Goal: Communication & Community: Share content

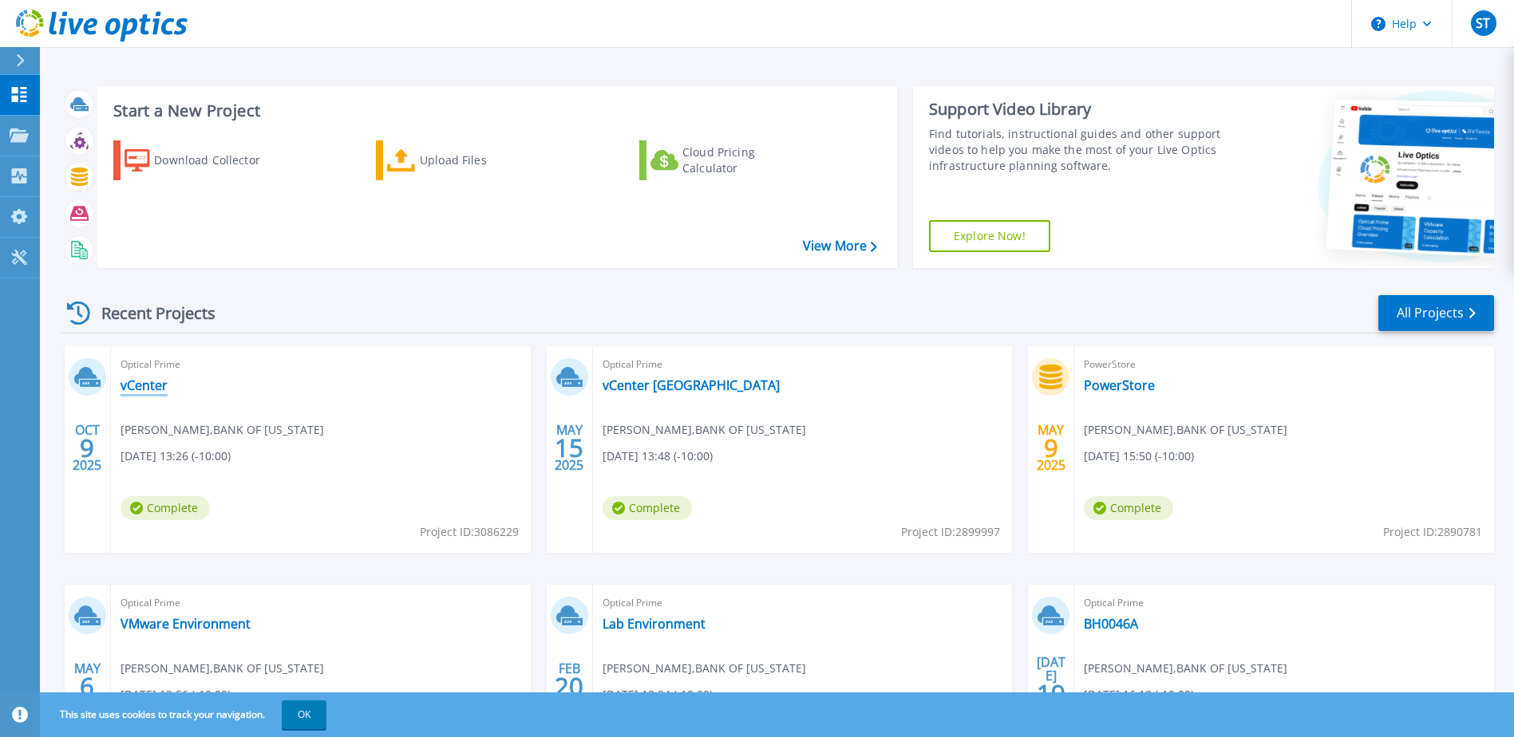
click at [156, 385] on link "vCenter" at bounding box center [143, 385] width 47 height 16
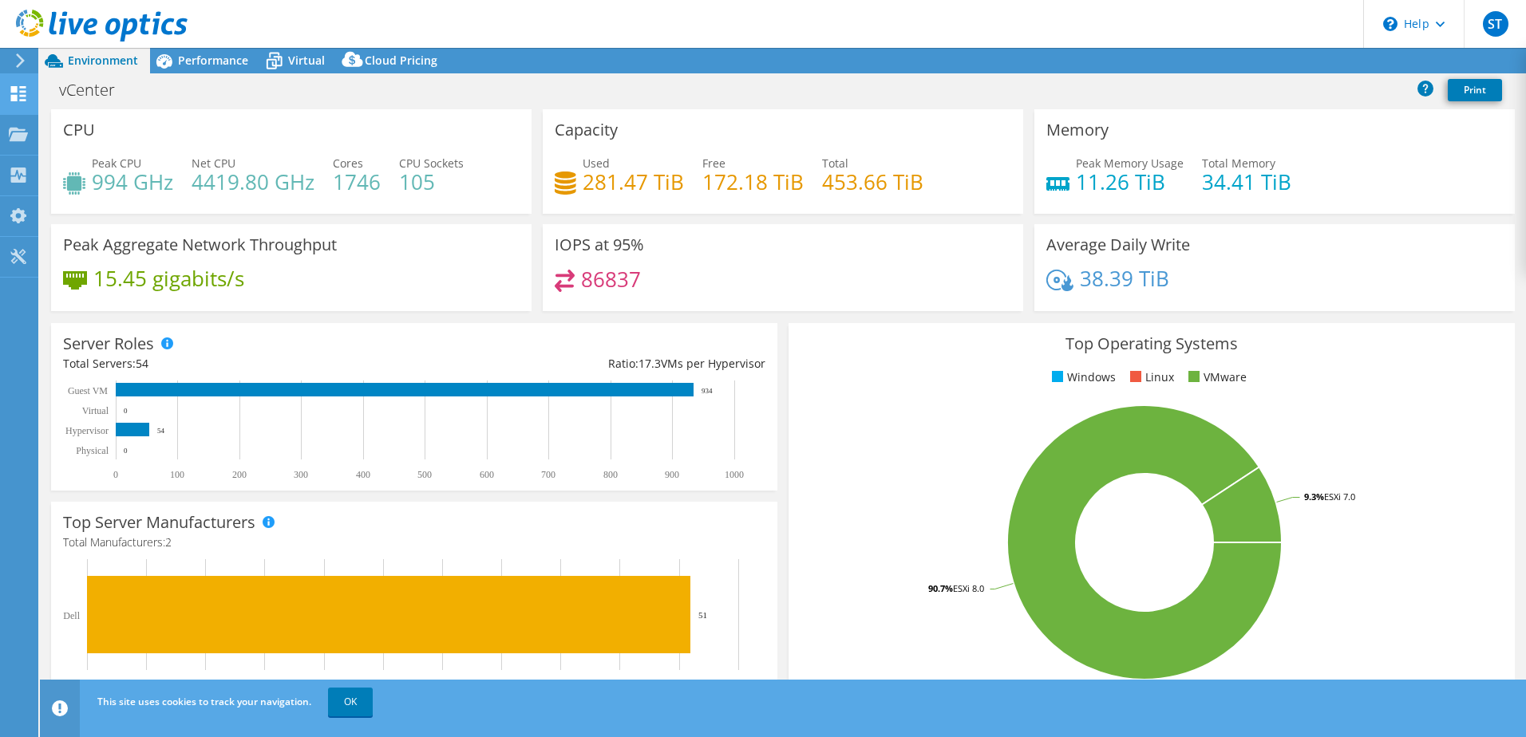
select select "USD"
click at [1326, 61] on link "Share" at bounding box center [1325, 61] width 65 height 25
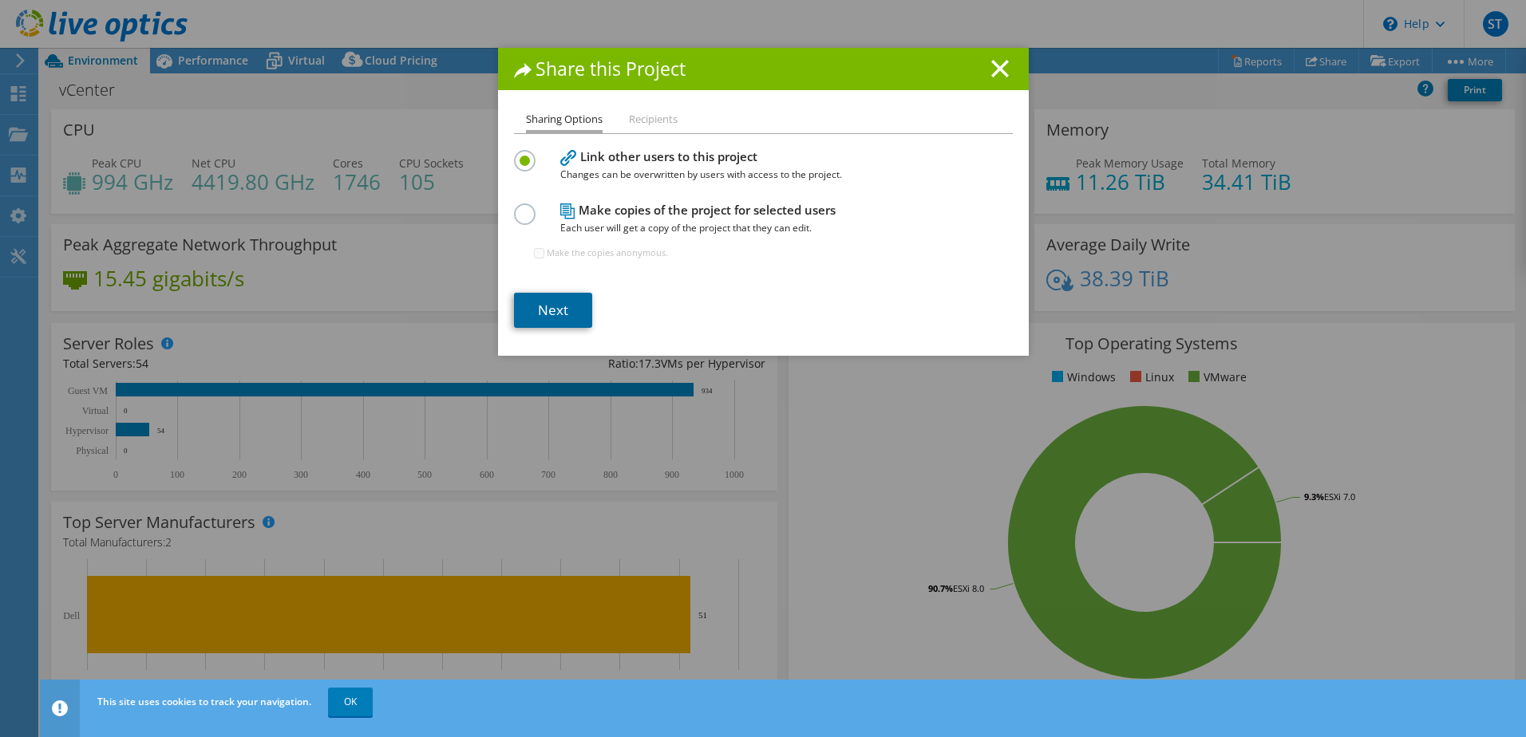
click at [542, 311] on link "Next" at bounding box center [553, 310] width 78 height 35
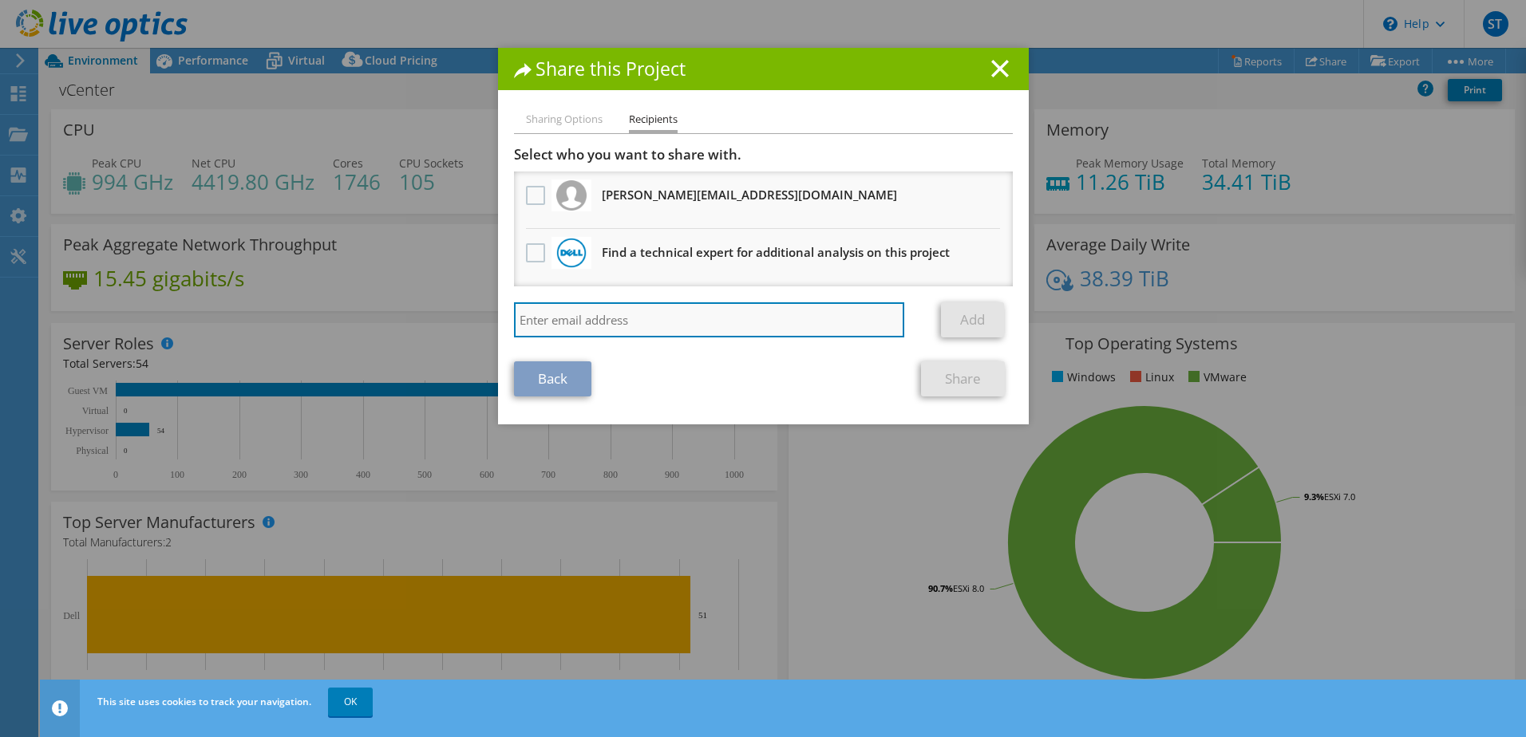
click at [732, 323] on input "search" at bounding box center [709, 319] width 391 height 35
paste input "[PERSON_NAME][EMAIL_ADDRESS][PERSON_NAME][DOMAIN_NAME]"
type input "[PERSON_NAME][EMAIL_ADDRESS][PERSON_NAME][DOMAIN_NAME]"
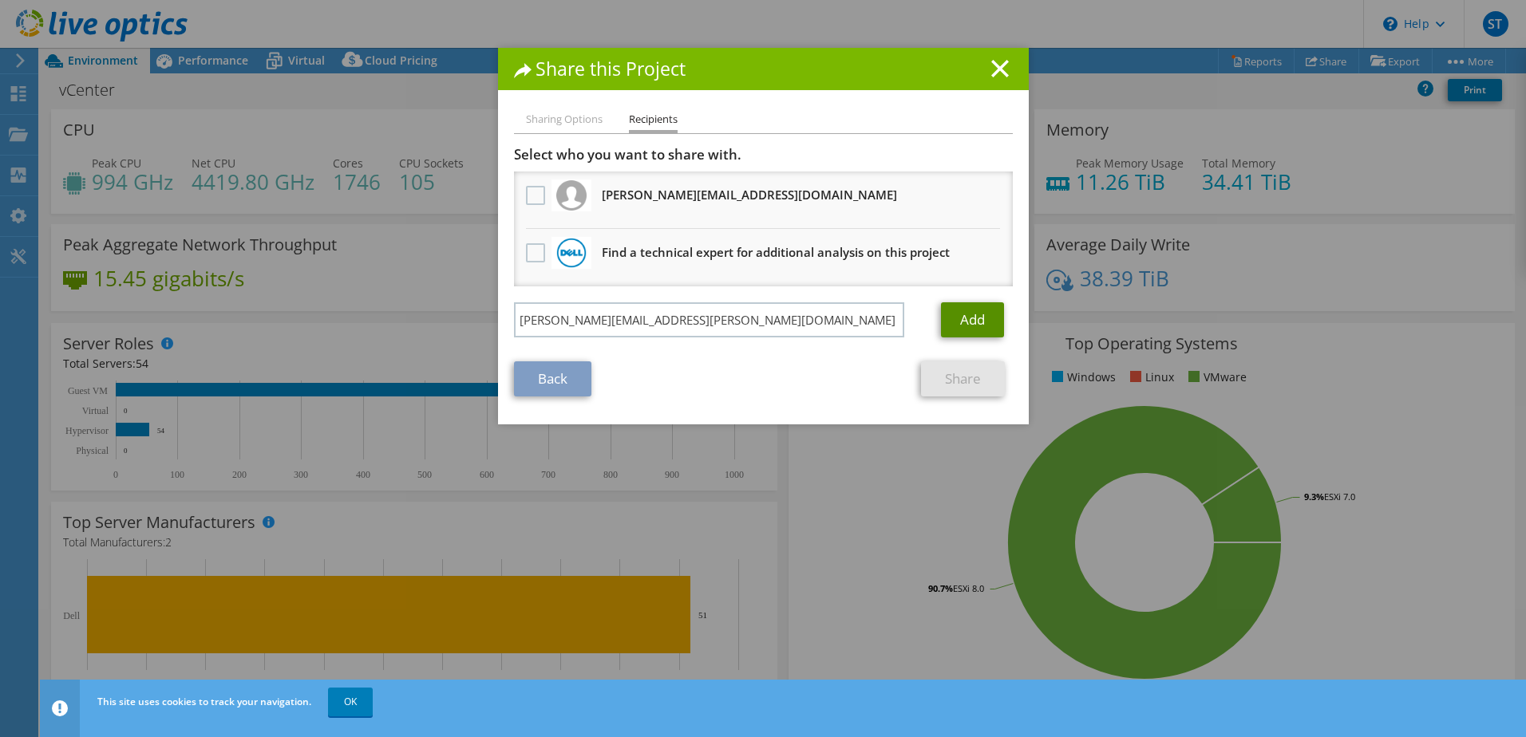
click at [950, 318] on link "Add" at bounding box center [972, 319] width 63 height 35
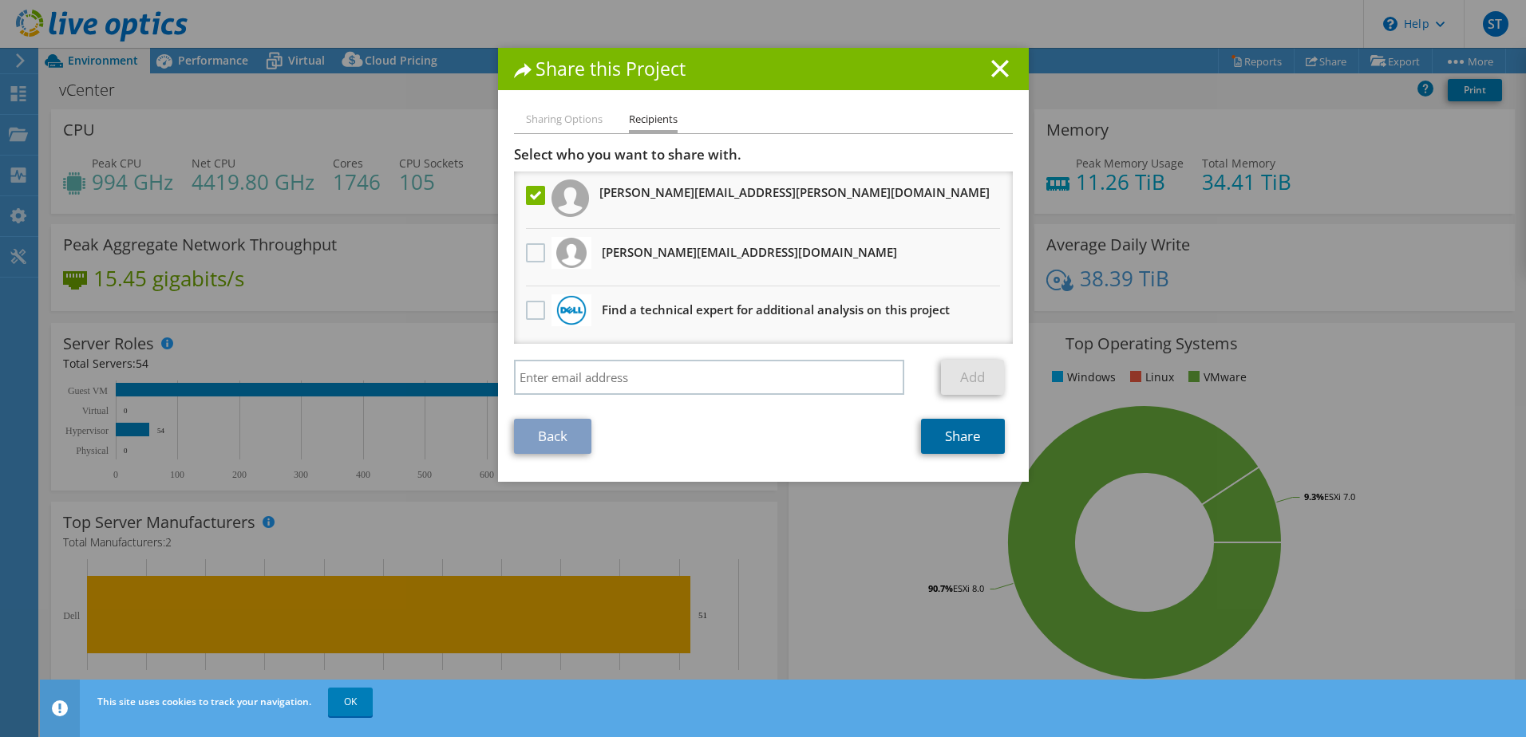
click at [967, 436] on link "Share" at bounding box center [963, 436] width 84 height 35
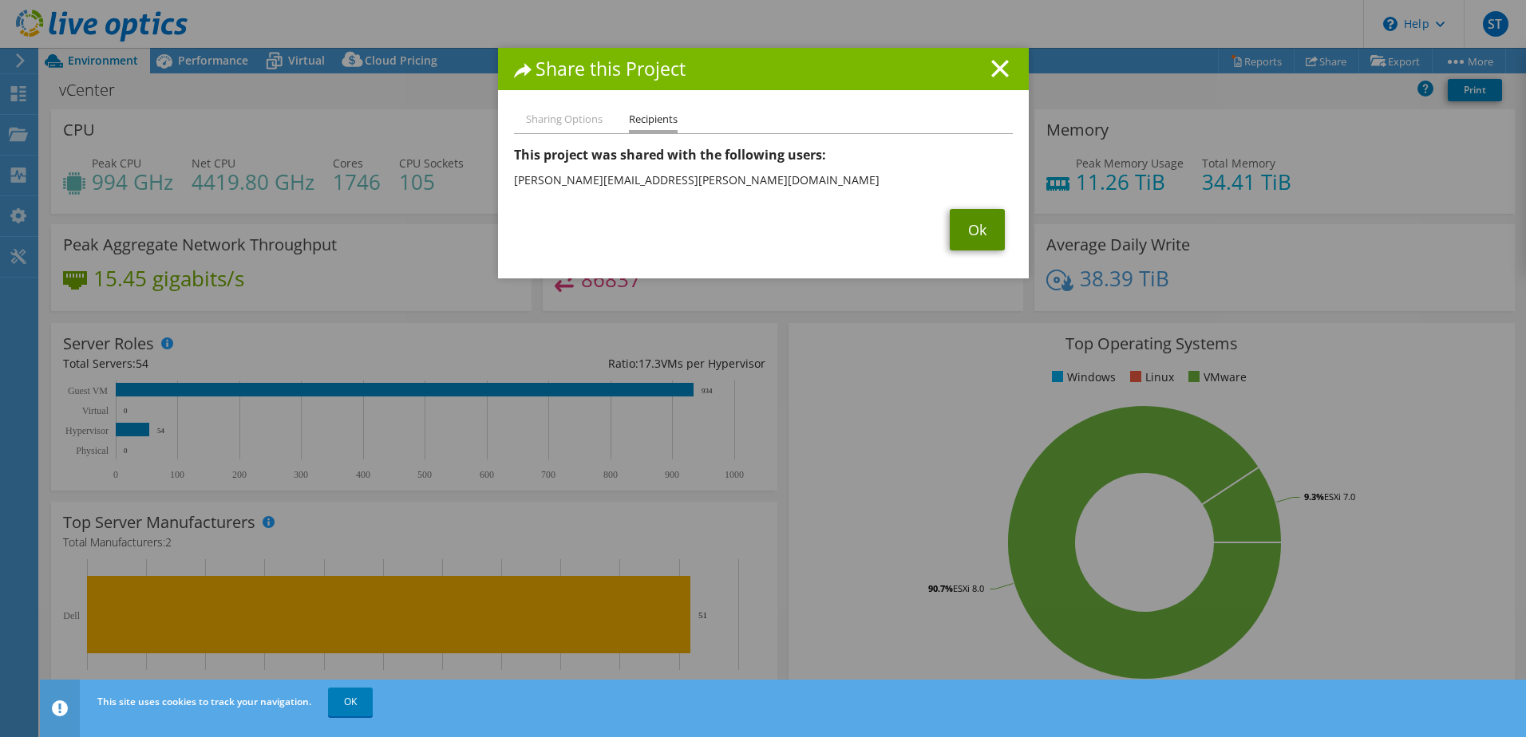
click at [961, 241] on link "Ok" at bounding box center [976, 229] width 55 height 41
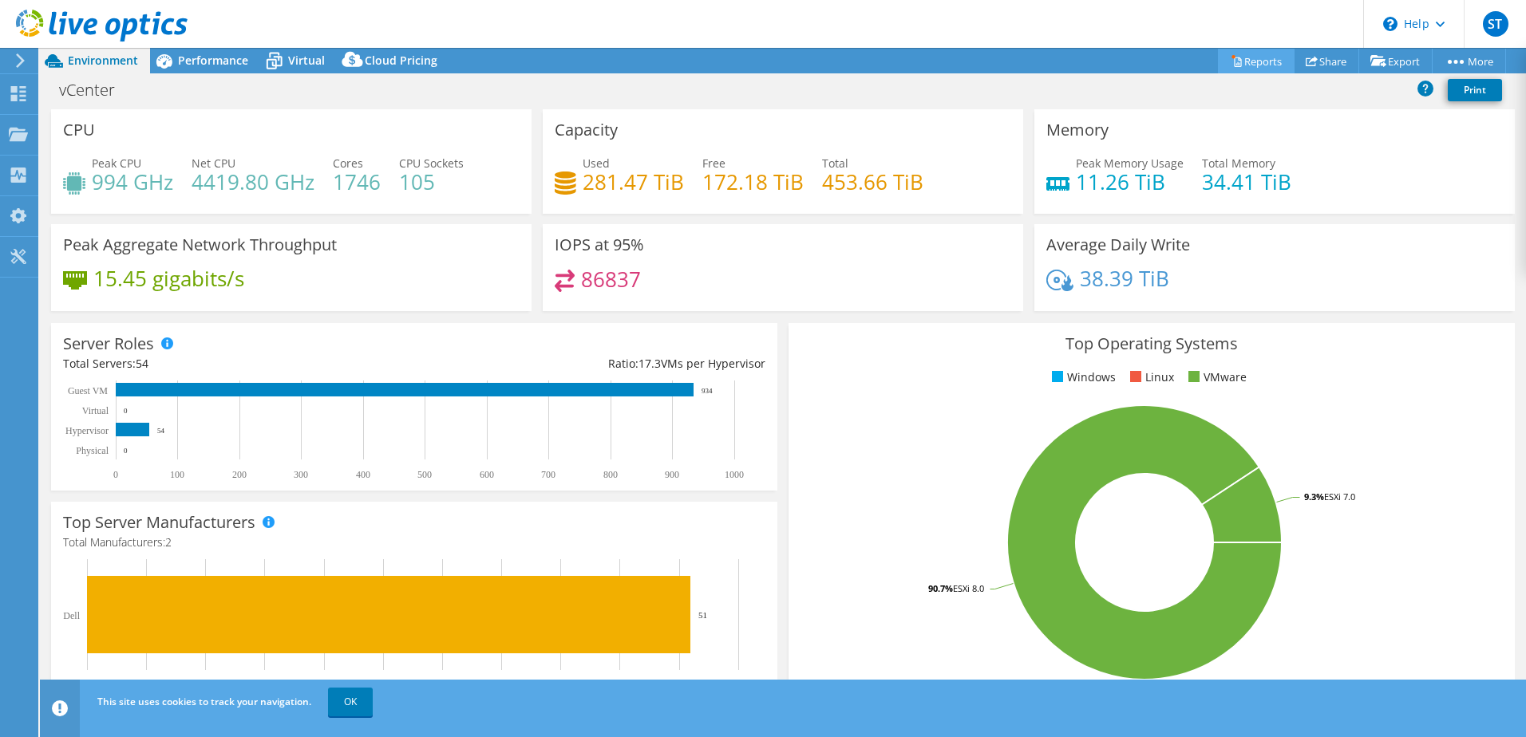
click at [1234, 63] on link "Reports" at bounding box center [1256, 61] width 77 height 25
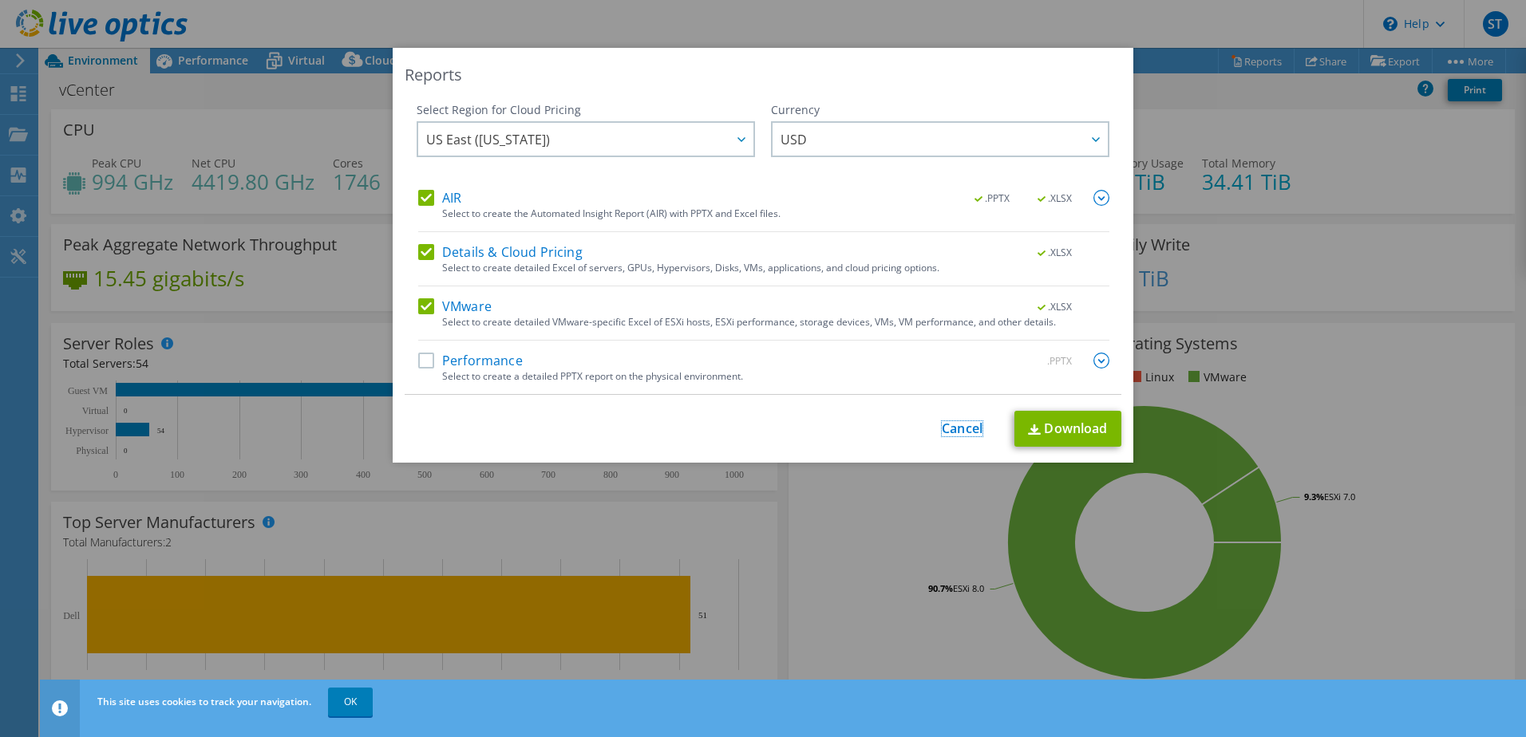
click at [941, 429] on link "Cancel" at bounding box center [961, 428] width 41 height 15
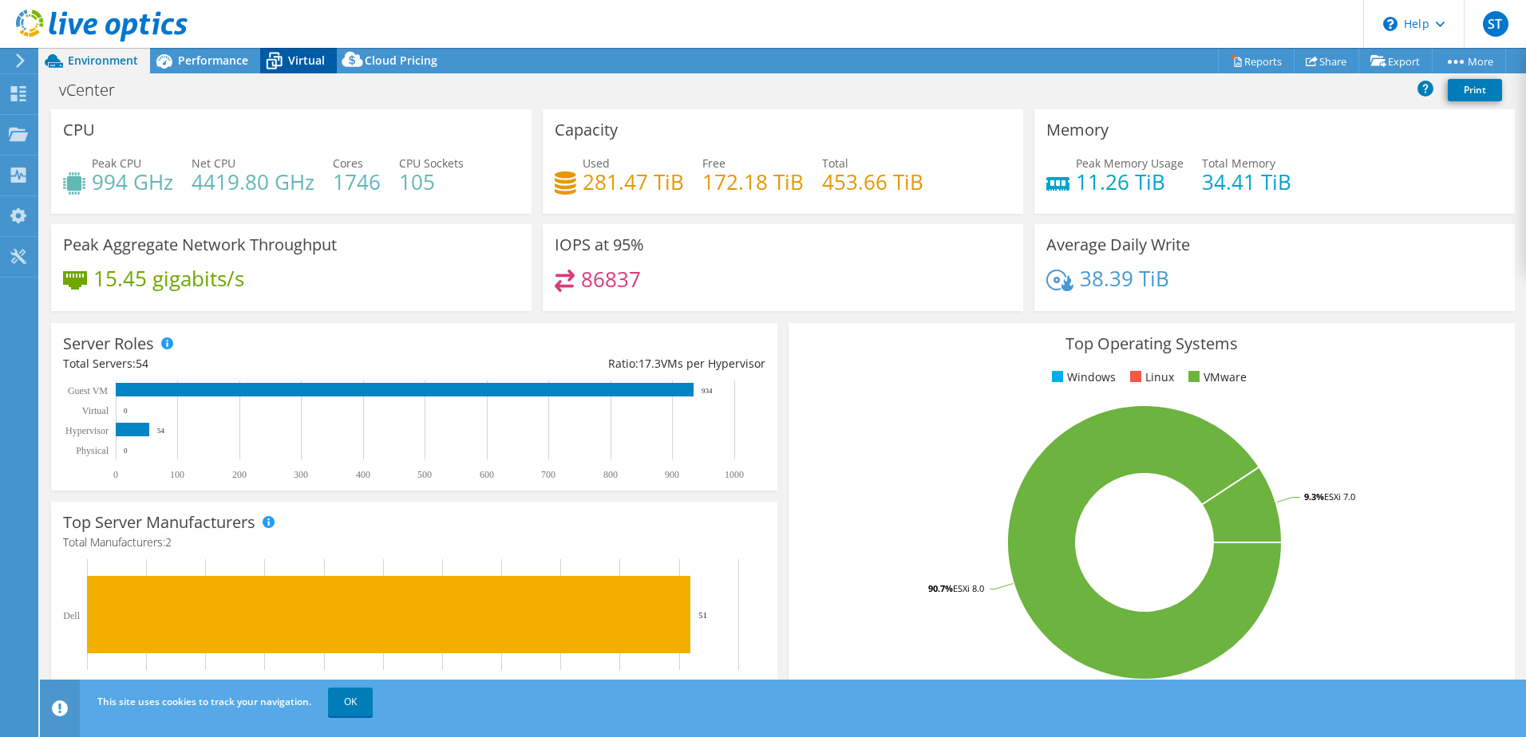
click at [306, 67] on span "Virtual" at bounding box center [306, 60] width 37 height 15
